Goal: Transaction & Acquisition: Purchase product/service

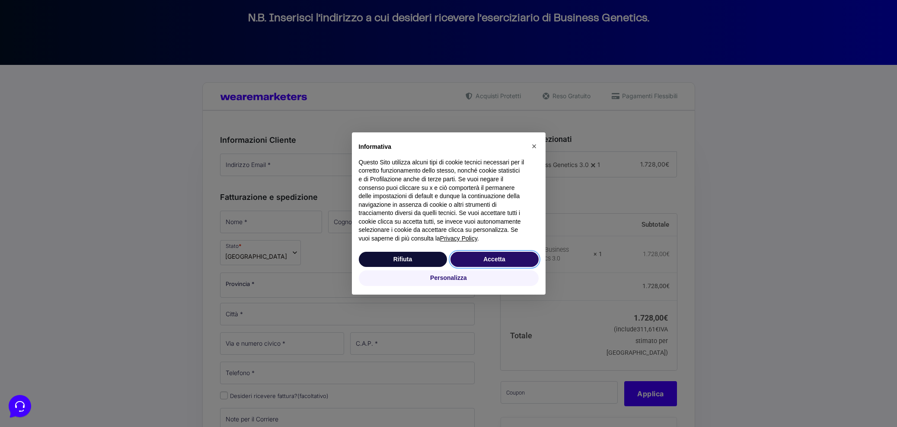
click at [525, 261] on button "Accetta" at bounding box center [495, 260] width 88 height 16
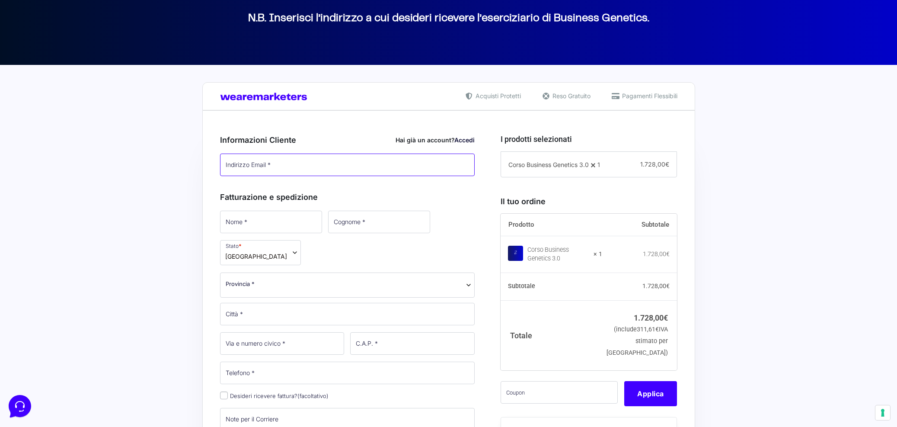
click at [329, 168] on input "Indirizzo Email *" at bounding box center [347, 165] width 255 height 22
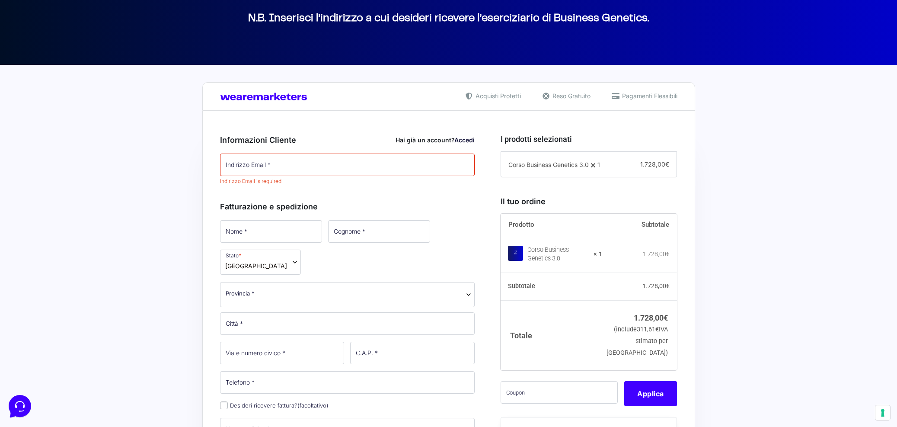
click at [464, 139] on link "Accedi" at bounding box center [465, 139] width 20 height 7
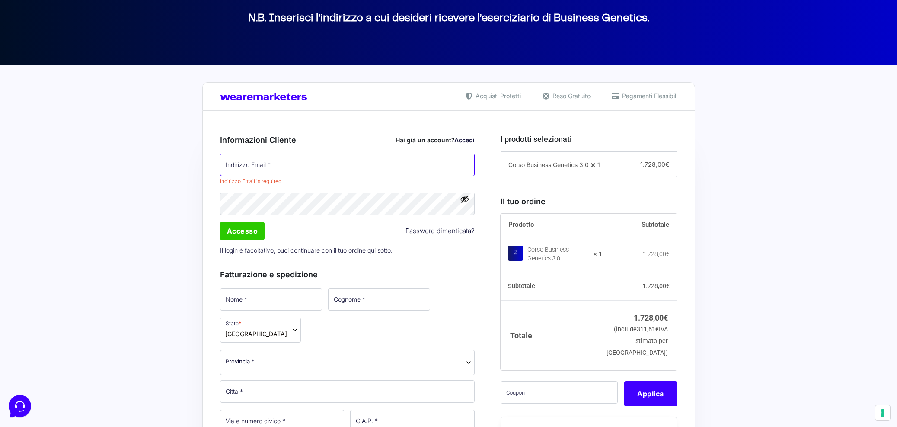
click at [382, 159] on input "Indirizzo Email *" at bounding box center [347, 165] width 255 height 22
type input "[EMAIL_ADDRESS][DOMAIN_NAME]"
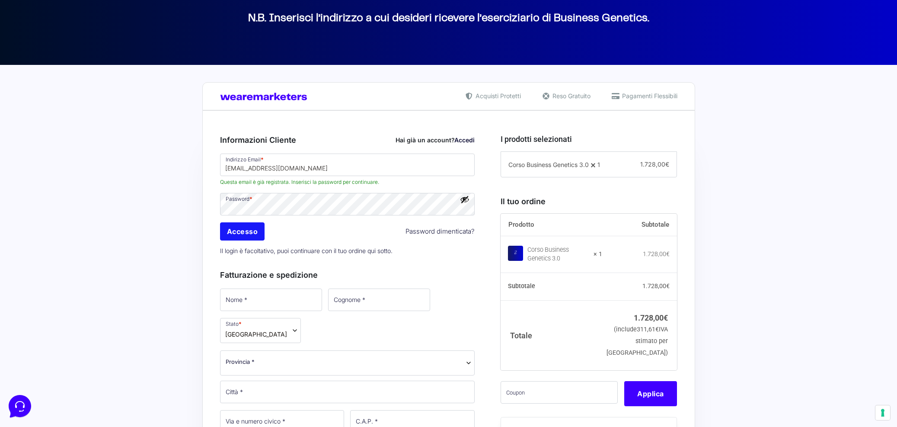
click at [263, 238] on input "Accesso" at bounding box center [242, 231] width 45 height 18
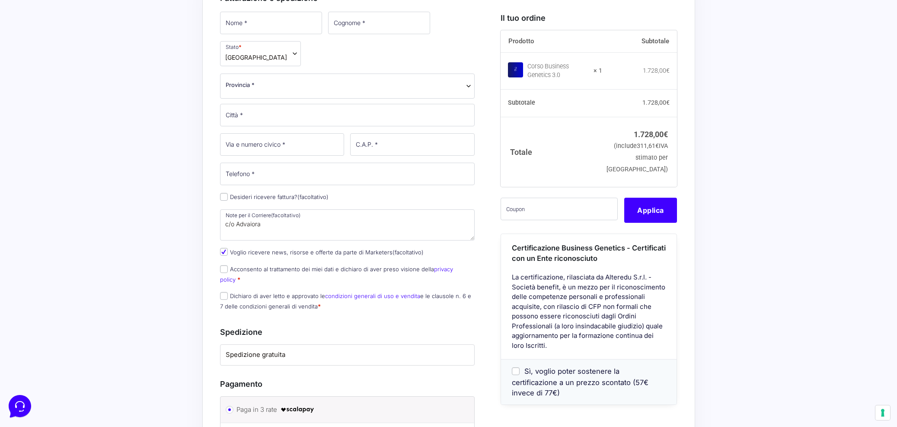
scroll to position [353, 0]
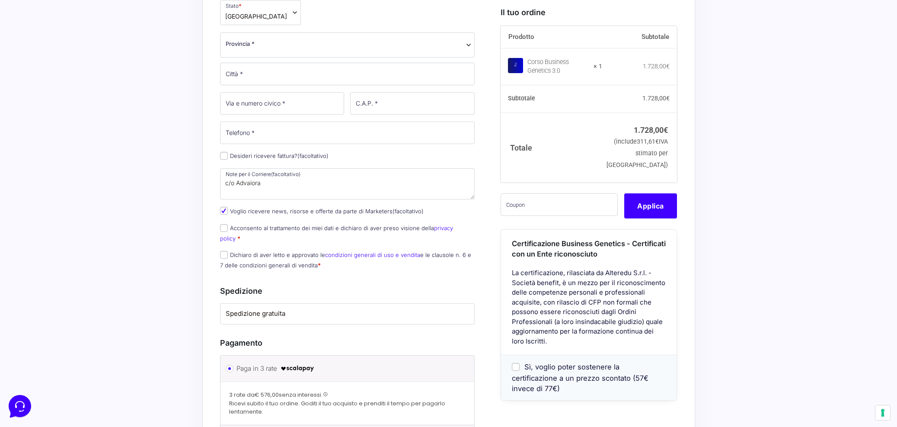
click at [226, 156] on input "Desideri ricevere fattura? (facoltativo)" at bounding box center [224, 156] width 8 height 8
checkbox input "true"
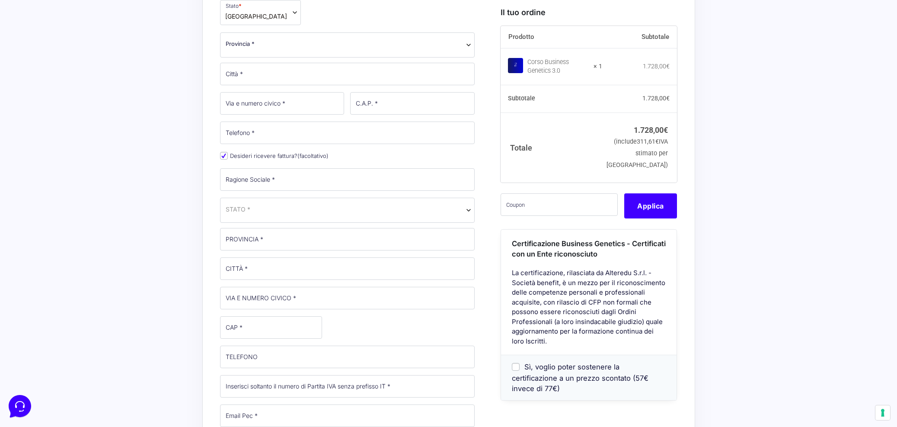
click at [252, 167] on p "Ragione Sociale *" at bounding box center [347, 179] width 261 height 25
type input "Otto Pubblicità S.r.l."
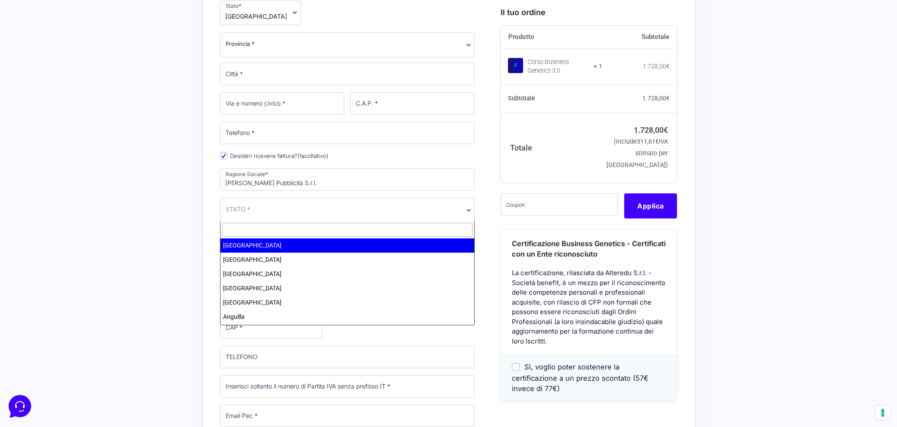
click at [296, 207] on span "STATO *" at bounding box center [348, 209] width 244 height 9
type input "t"
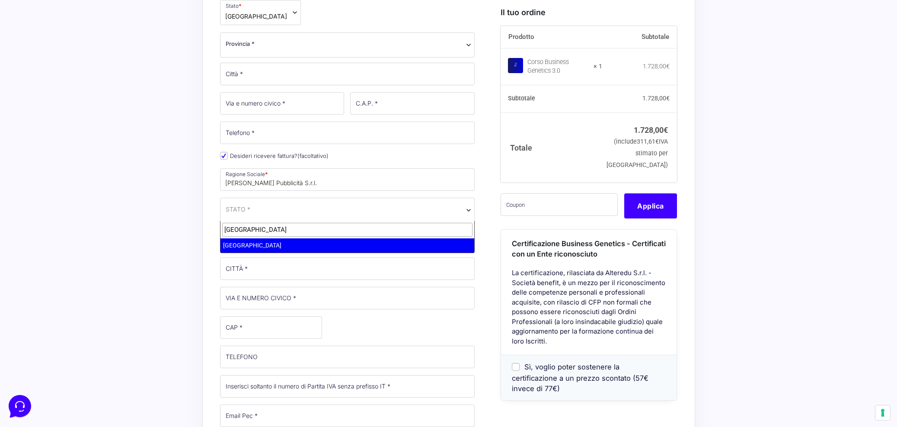
type input "italia"
select select "IT"
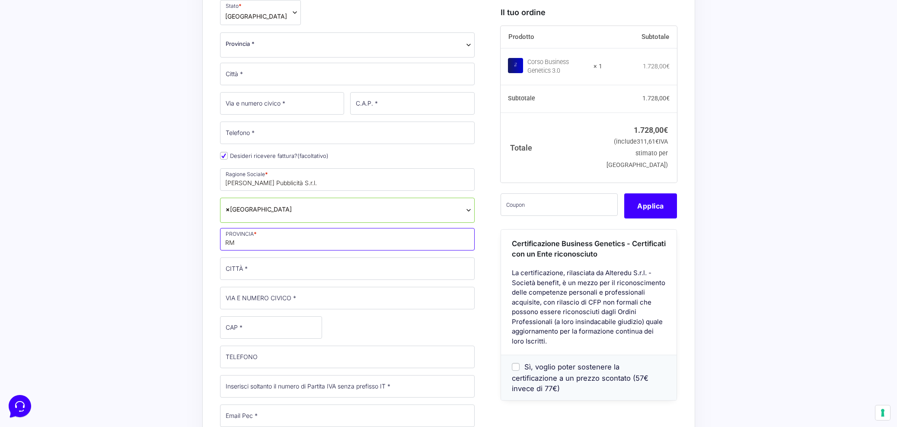
type input "RM"
type input "BRACCIANO"
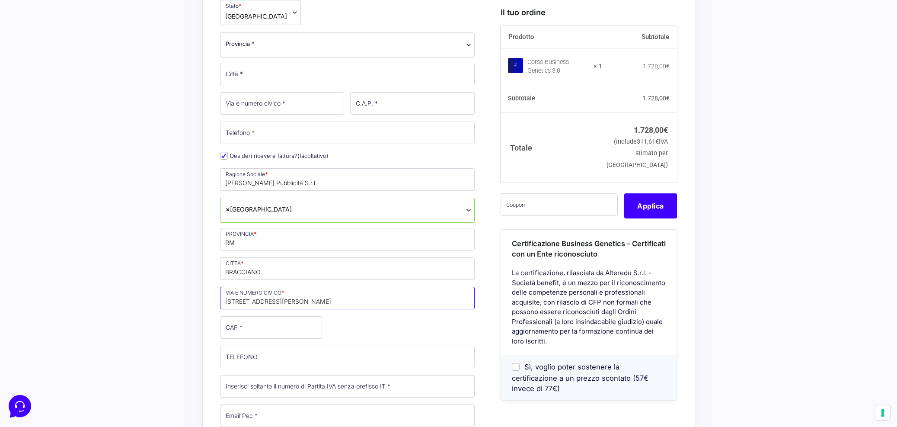
type input "[STREET_ADDRESS]"
type input "00062"
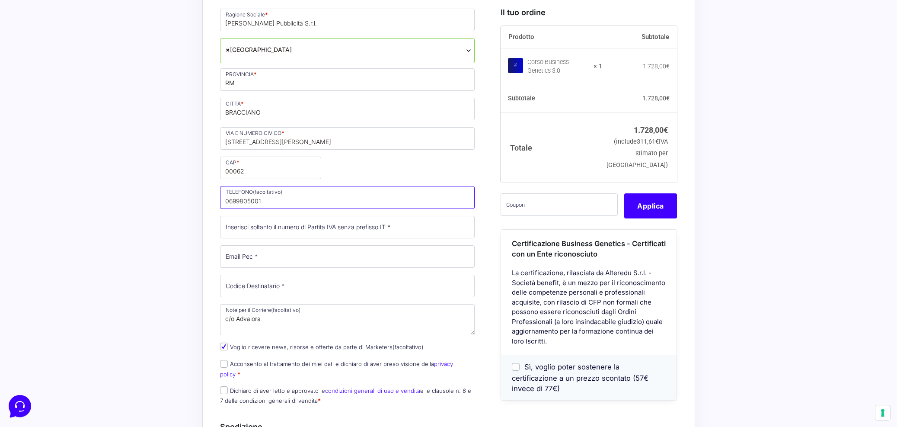
scroll to position [513, 0]
type input "0699805001"
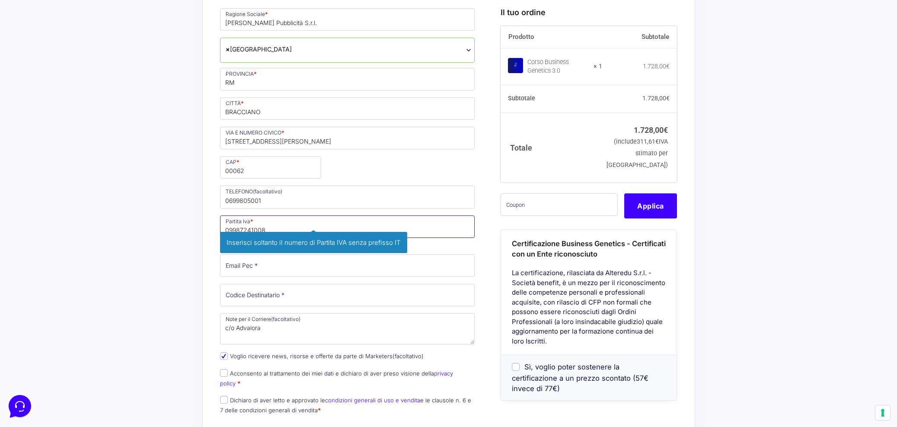
type input "09987241008"
click at [138, 234] on div "Acquisti Protetti Reso Gratuito Pagamenti Flessibili Riepilogo Ordine 1.728,00 …" at bounding box center [448, 237] width 897 height 1114
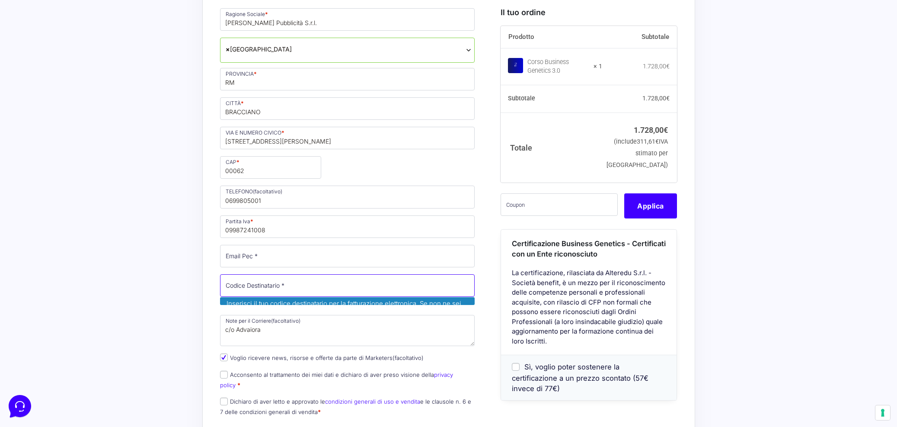
click at [240, 284] on input "Codice Destinatario *" at bounding box center [347, 285] width 255 height 22
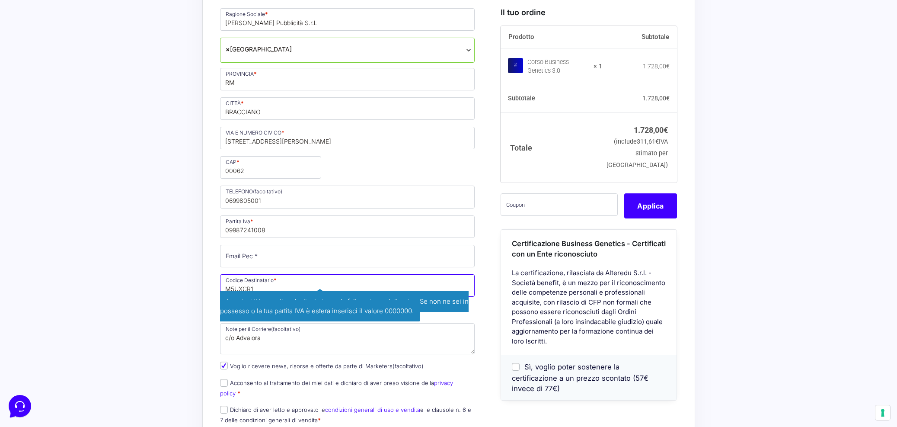
type input "M5UXCR1"
click at [87, 233] on div "Acquisti Protetti Reso Gratuito Pagamenti Flessibili Riepilogo Ordine 1.728,00 …" at bounding box center [448, 242] width 897 height 1124
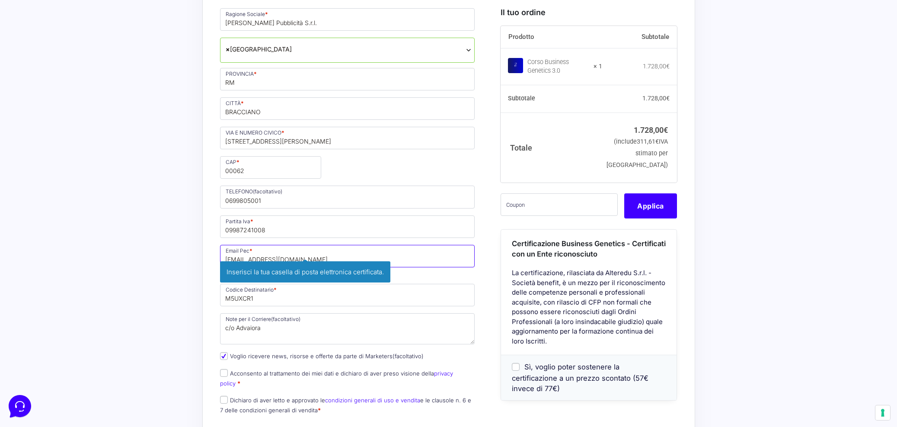
type input "[EMAIL_ADDRESS][DOMAIN_NAME]"
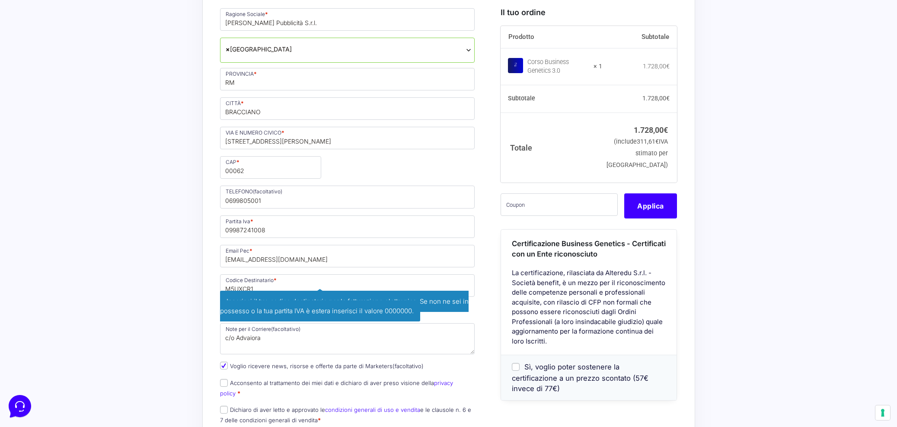
click at [112, 279] on div "Acquisti Protetti Reso Gratuito Pagamenti Flessibili Riepilogo Ordine 1.728,00 …" at bounding box center [448, 242] width 897 height 1124
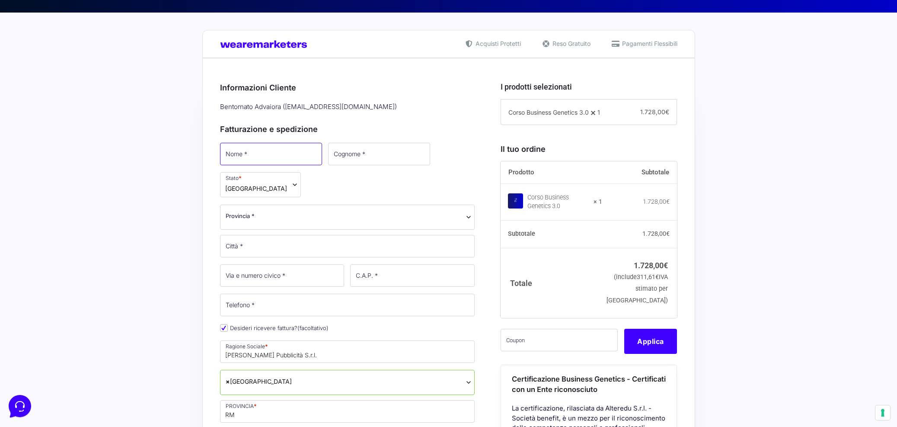
scroll to position [250, 0]
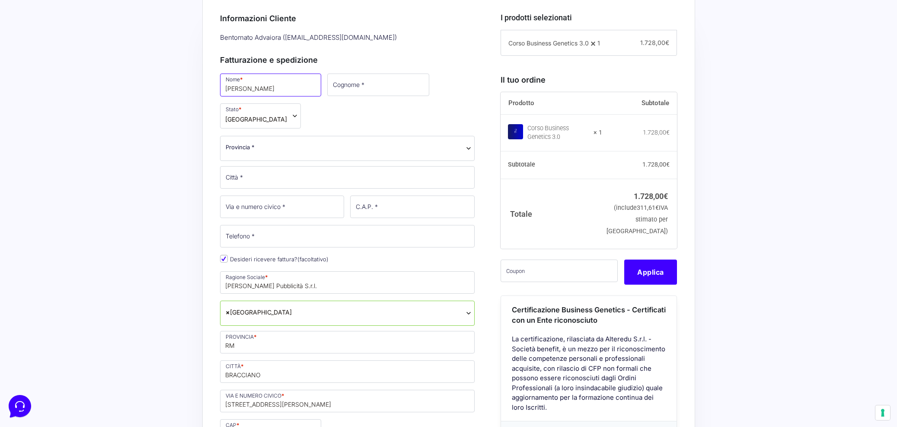
type input "Gianni"
type input "Mazza"
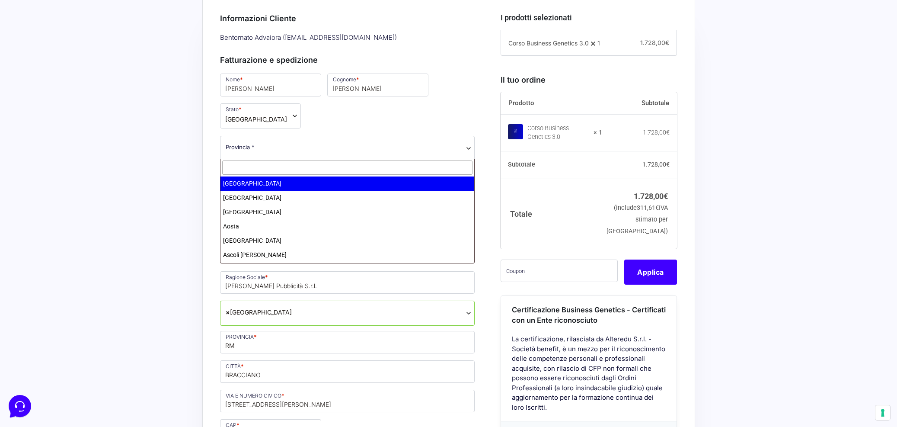
click at [283, 154] on span "Provincia *" at bounding box center [347, 148] width 255 height 25
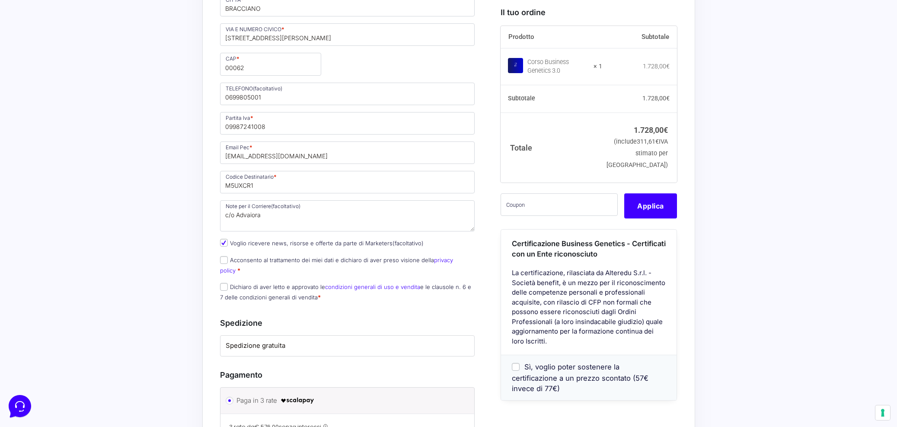
scroll to position [626, 0]
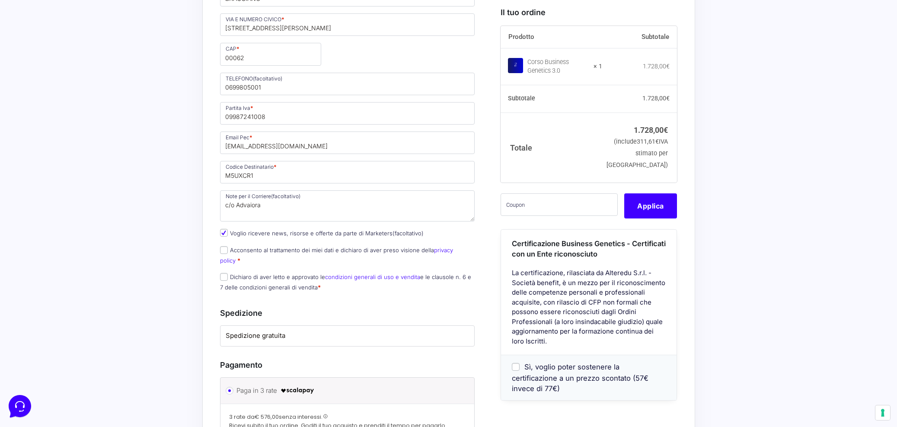
click at [224, 248] on input "Acconsento al trattamento dei miei dati e dichiaro di aver preso visione della …" at bounding box center [224, 250] width 8 height 8
checkbox input "true"
click at [218, 271] on p "Dichiaro di aver letto e approvato le condizioni generali di uso e vendita e le…" at bounding box center [347, 282] width 261 height 22
click at [222, 273] on input "Dichiaro di aver letto e approvato le condizioni generali di uso e vendita e le…" at bounding box center [224, 277] width 8 height 8
checkbox input "true"
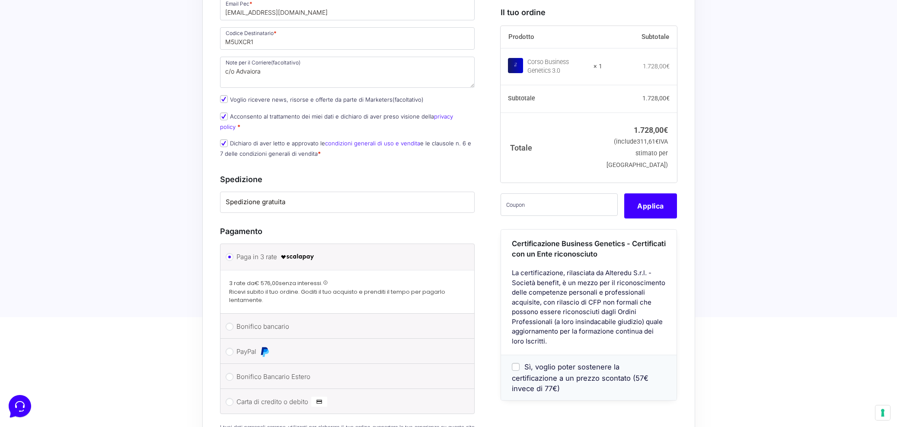
scroll to position [760, 0]
click at [264, 192] on li "Spedizione gratuita" at bounding box center [348, 202] width 254 height 20
click at [261, 197] on label "Spedizione gratuita" at bounding box center [348, 202] width 244 height 10
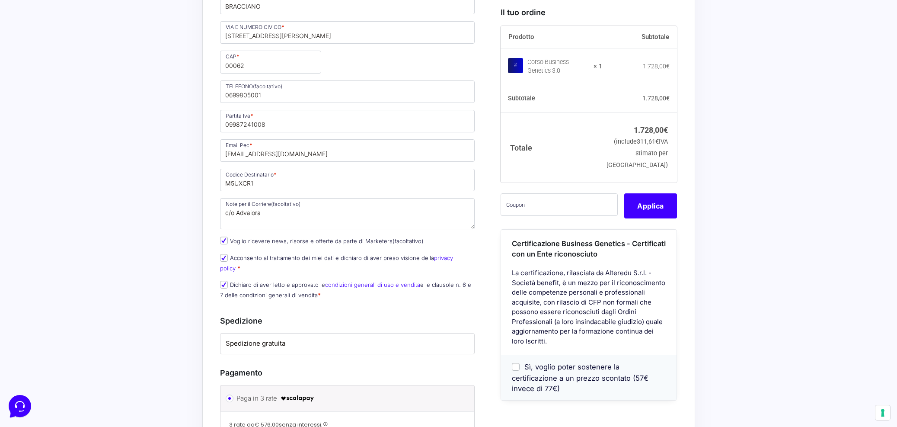
scroll to position [492, 0]
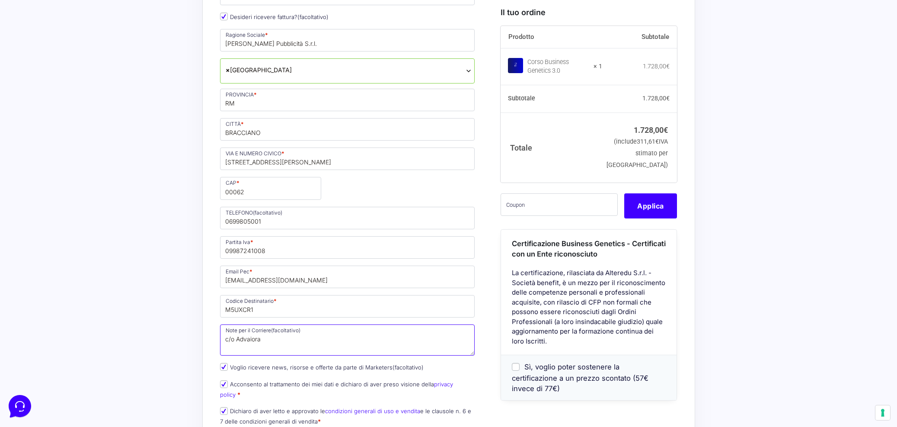
click at [265, 342] on textarea "c/o Advaiora" at bounding box center [347, 339] width 255 height 31
click at [204, 336] on div "Riepilogo Ordine 1.728,00 € Prodotto Subtotale Corso Business Genetics 3.0 × 1 …" at bounding box center [448, 254] width 493 height 1014
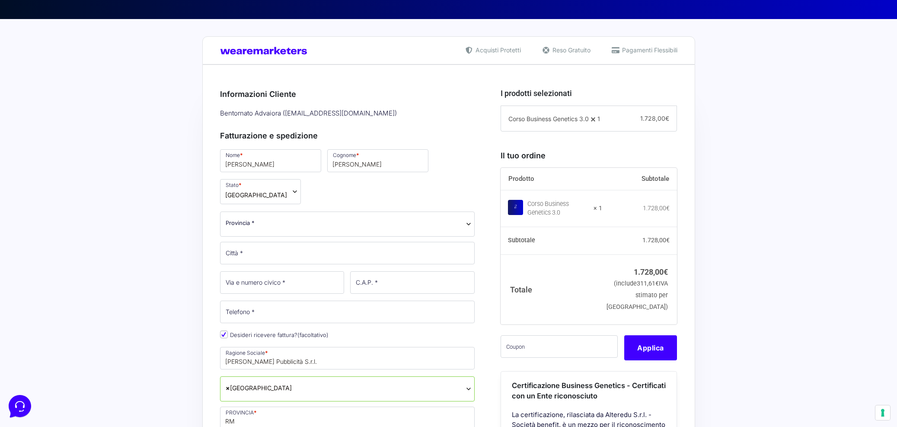
scroll to position [159, 0]
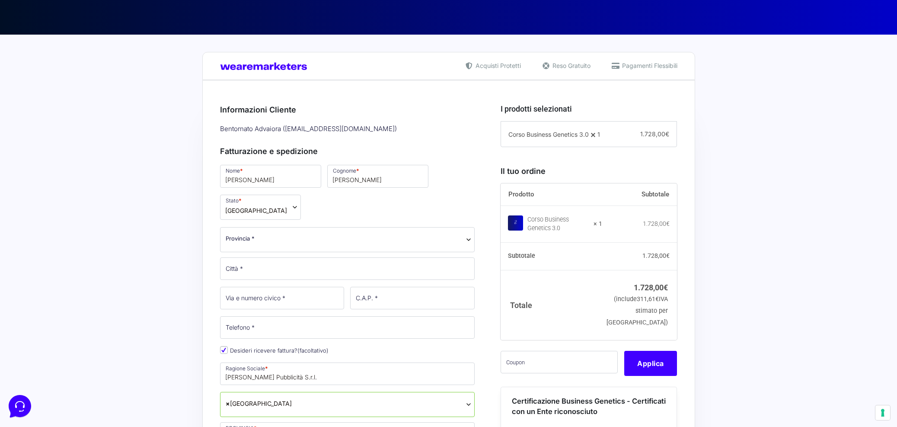
click at [240, 239] on span "Provincia *" at bounding box center [240, 238] width 29 height 9
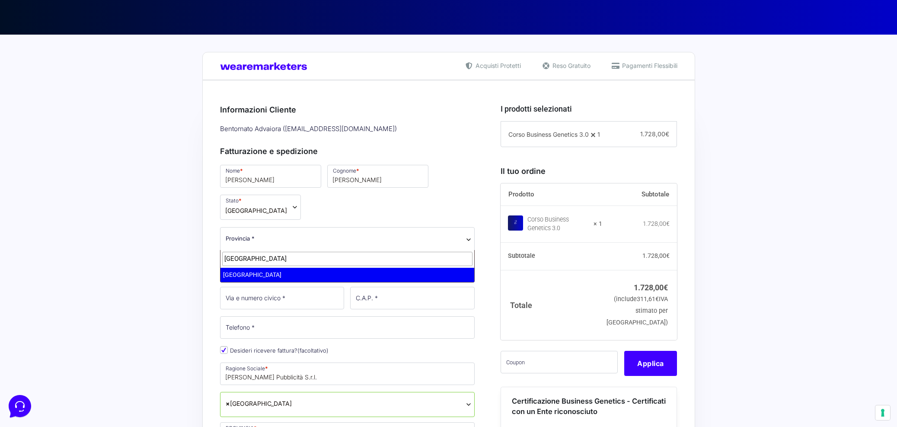
type input "roma"
select select "RM"
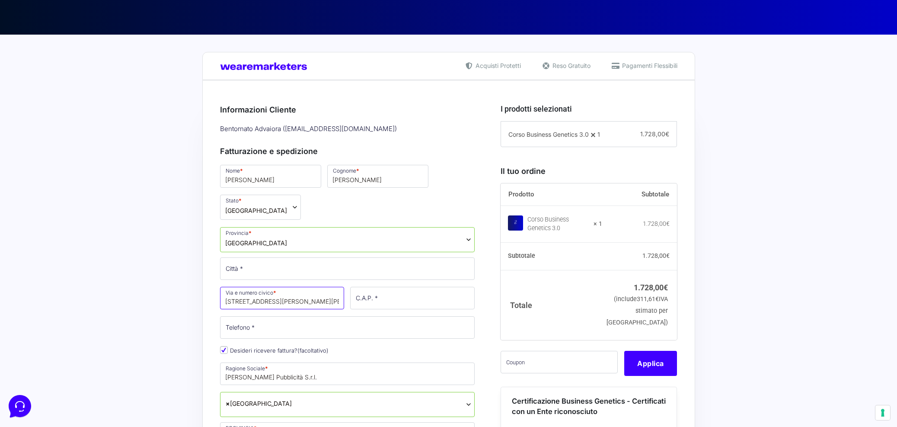
type input "[STREET_ADDRESS]"
type input "00062"
type input "0699805001"
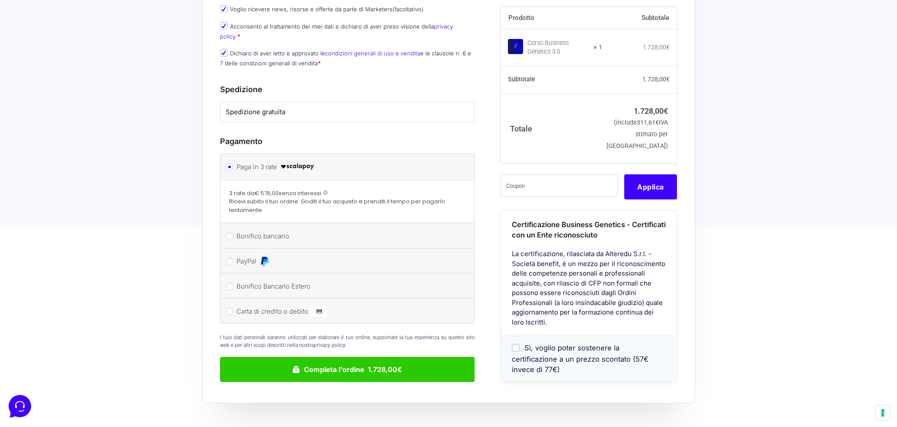
scroll to position [854, 0]
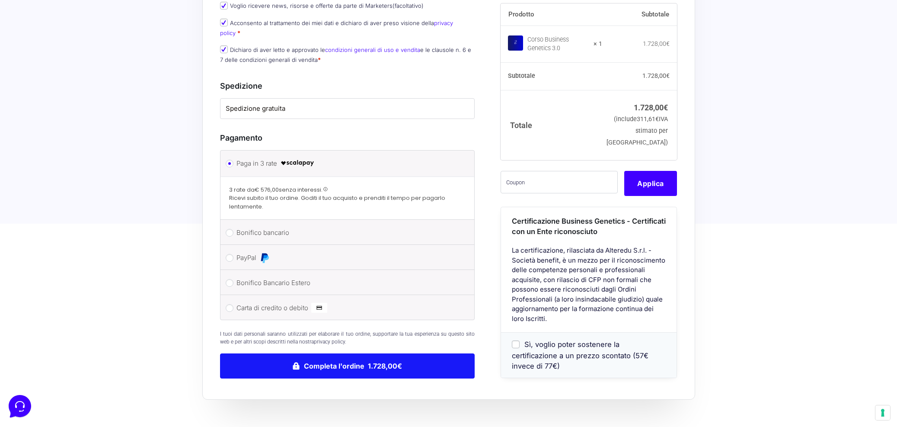
click at [356, 356] on button "Completa l'ordine 1.728,00€" at bounding box center [347, 365] width 255 height 25
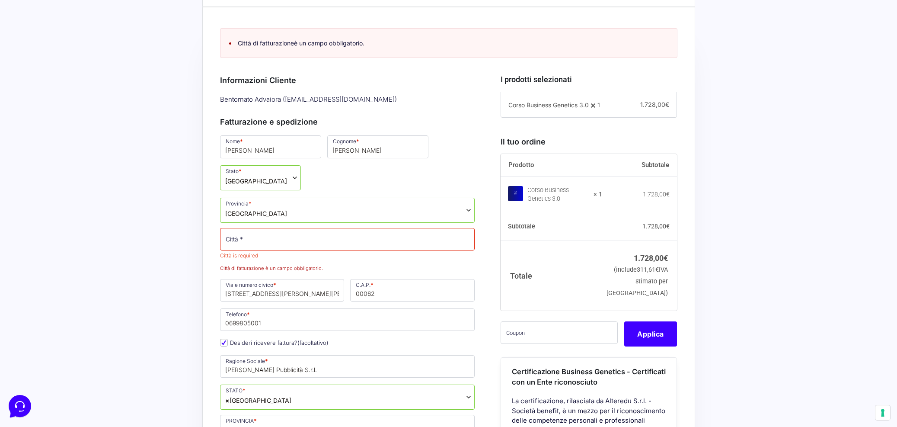
scroll to position [210, 0]
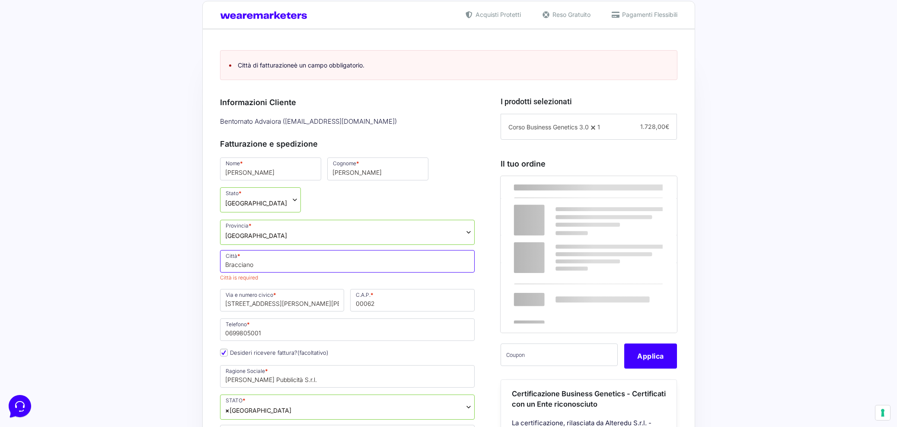
type input "Bracciano"
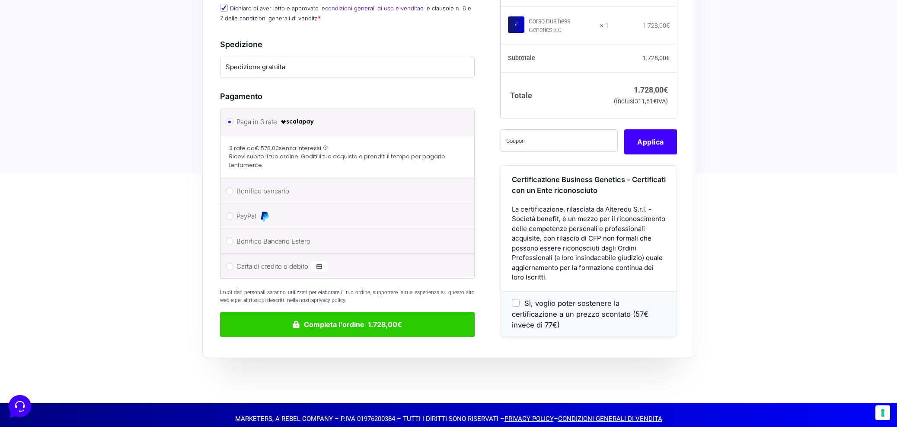
scroll to position [938, 0]
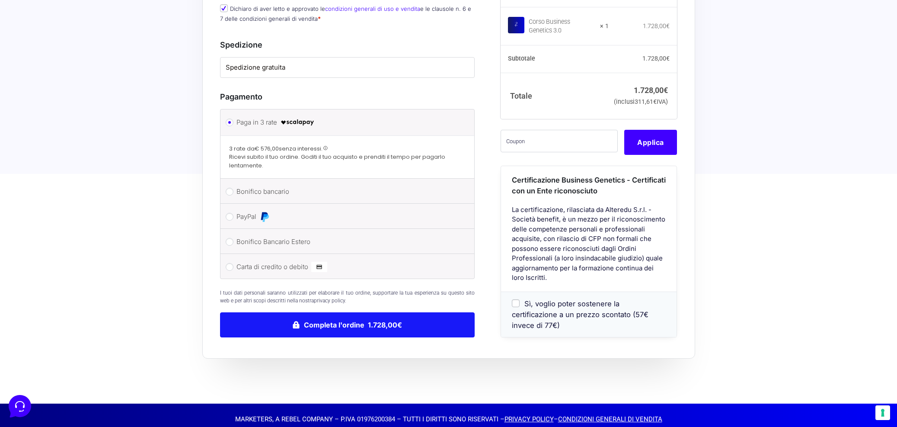
click at [387, 312] on button "Completa l'ordine 1.728,00€" at bounding box center [347, 324] width 255 height 25
